Goal: Entertainment & Leisure: Browse casually

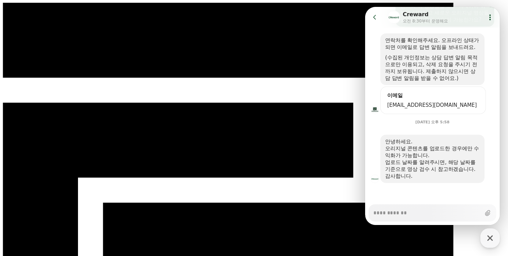
scroll to position [184, 0]
drag, startPoint x: 322, startPoint y: 107, endPoint x: 178, endPoint y: 81, distance: 146.2
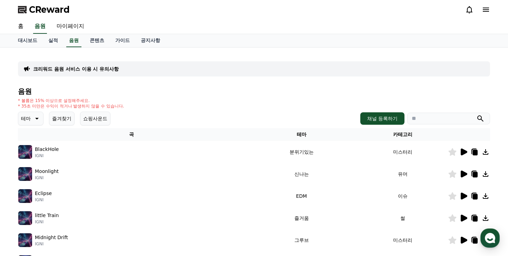
click at [465, 150] on icon at bounding box center [464, 152] width 7 height 7
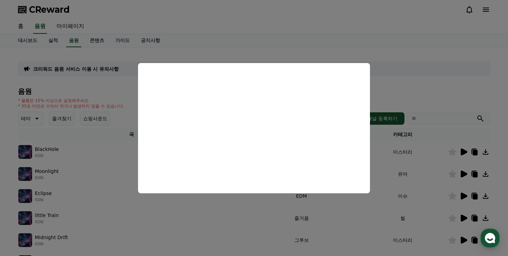
click at [417, 93] on button "close modal" at bounding box center [254, 128] width 508 height 256
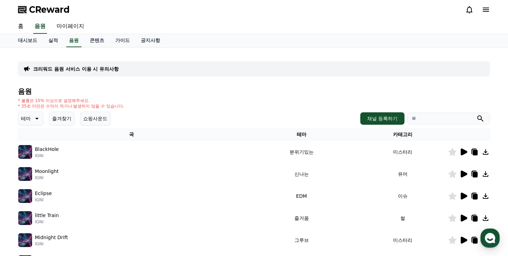
click at [465, 150] on icon at bounding box center [464, 152] width 7 height 7
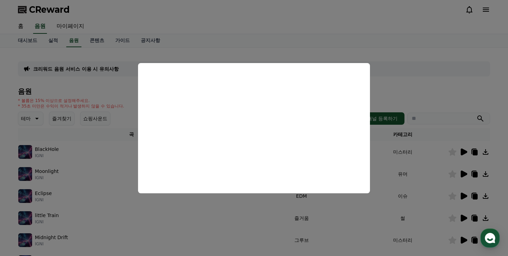
click at [241, 207] on button "close modal" at bounding box center [254, 128] width 508 height 256
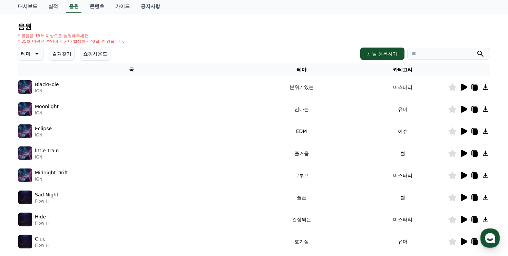
scroll to position [69, 0]
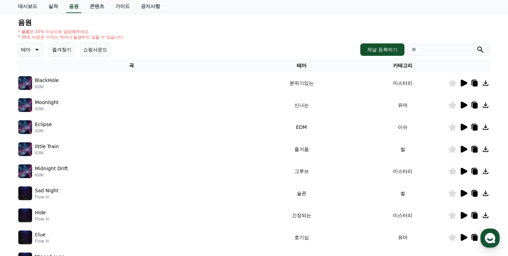
click at [464, 106] on icon at bounding box center [464, 105] width 7 height 7
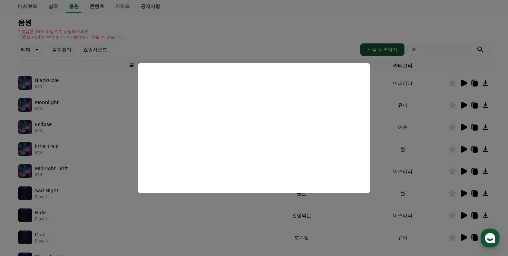
click at [404, 211] on button "close modal" at bounding box center [254, 128] width 508 height 256
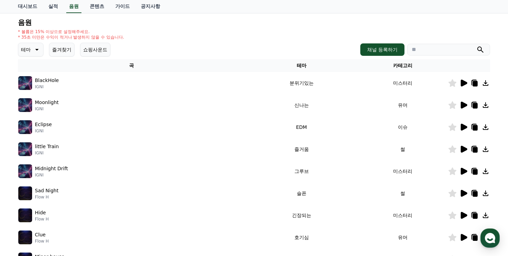
click at [462, 128] on icon at bounding box center [464, 127] width 7 height 7
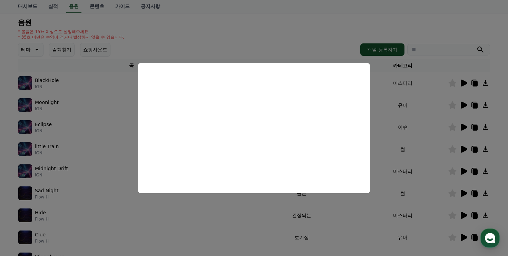
click at [405, 128] on button "close modal" at bounding box center [254, 128] width 508 height 256
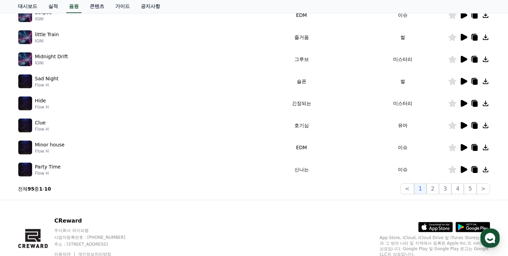
scroll to position [207, 0]
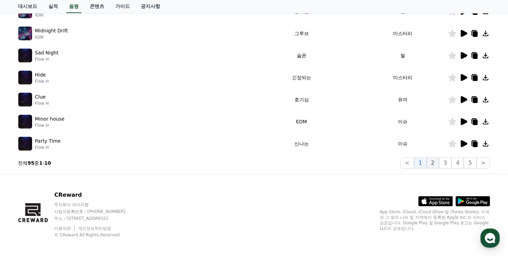
click at [435, 165] on button "2" at bounding box center [432, 163] width 12 height 11
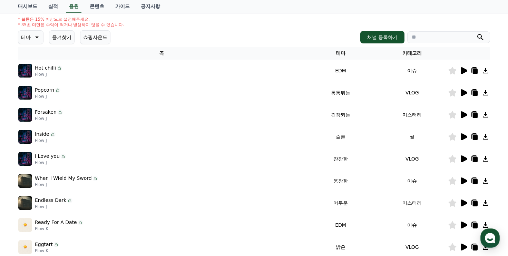
scroll to position [69, 0]
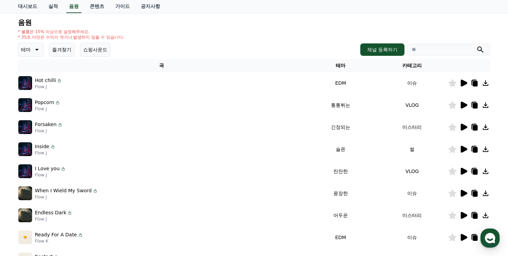
click at [466, 106] on icon at bounding box center [464, 105] width 7 height 7
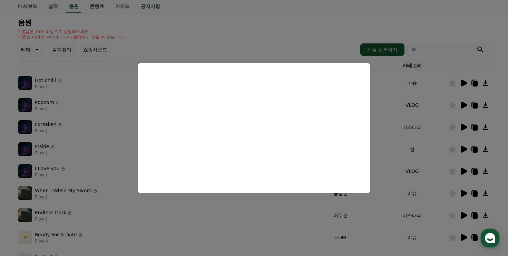
click at [359, 240] on button "close modal" at bounding box center [254, 128] width 508 height 256
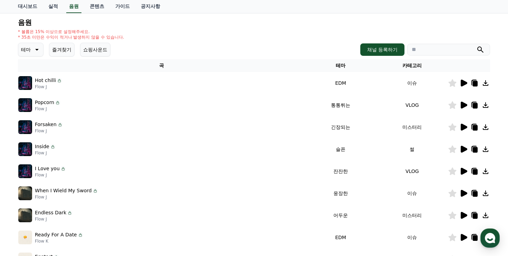
click at [462, 86] on icon at bounding box center [463, 83] width 8 height 8
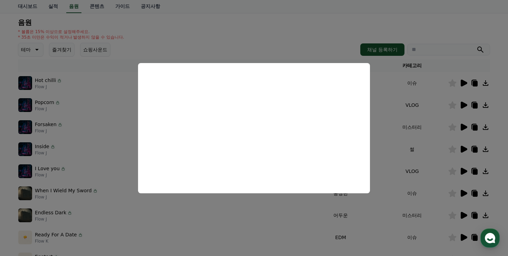
click at [243, 213] on button "close modal" at bounding box center [254, 128] width 508 height 256
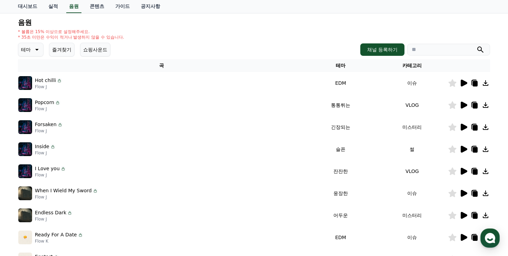
click at [473, 84] on icon at bounding box center [475, 84] width 5 height 6
